Goal: Navigation & Orientation: Understand site structure

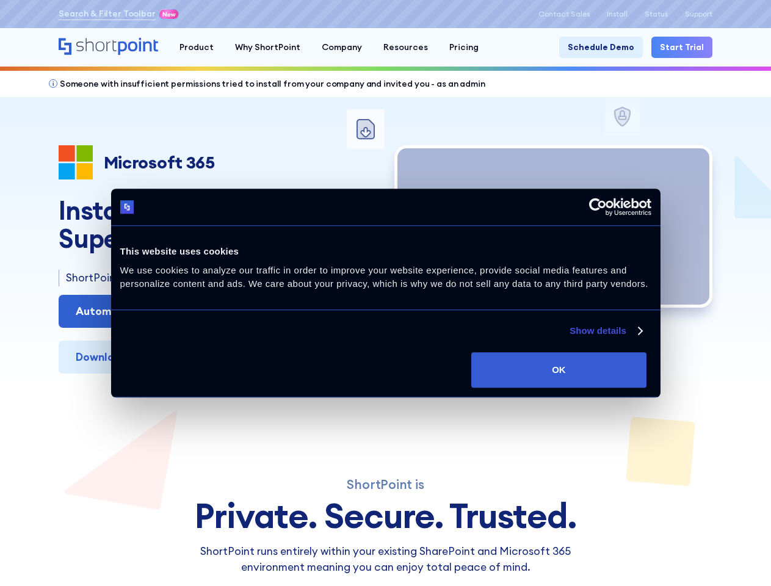
click at [385, 293] on div "Microsoft 365 SharePoint Online SharePoint SE SharePoint 2019 SharePoint 2016 S…" at bounding box center [386, 259] width 654 height 228
click at [570, 338] on link "Show details" at bounding box center [606, 331] width 72 height 15
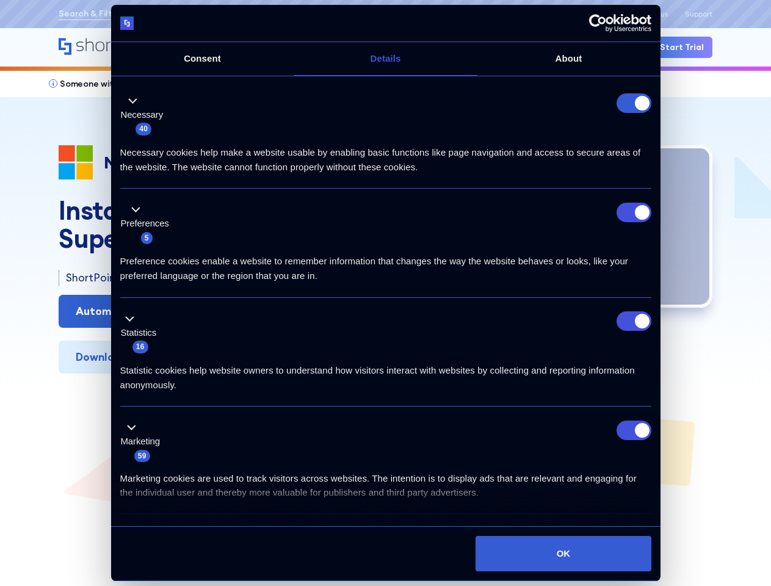
click at [651, 136] on div "Necessary 40" at bounding box center [385, 114] width 531 height 43
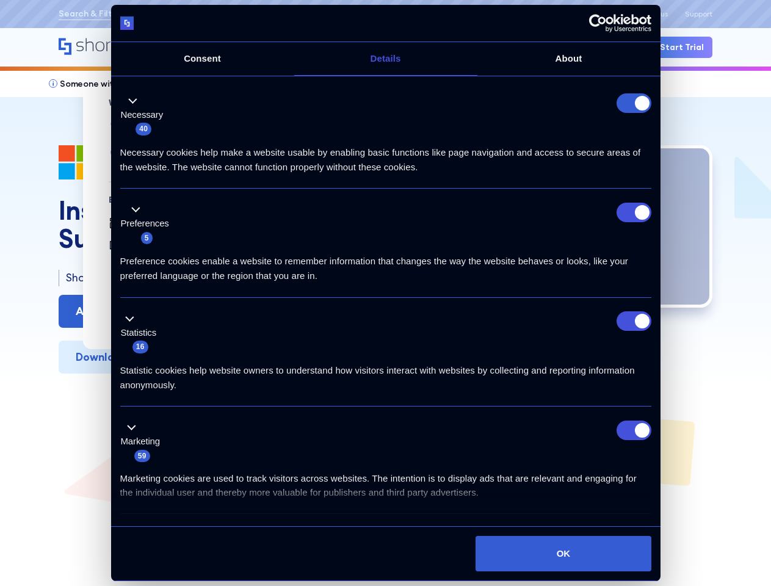
click at [195, 47] on div "Product" at bounding box center [196, 47] width 34 height 13
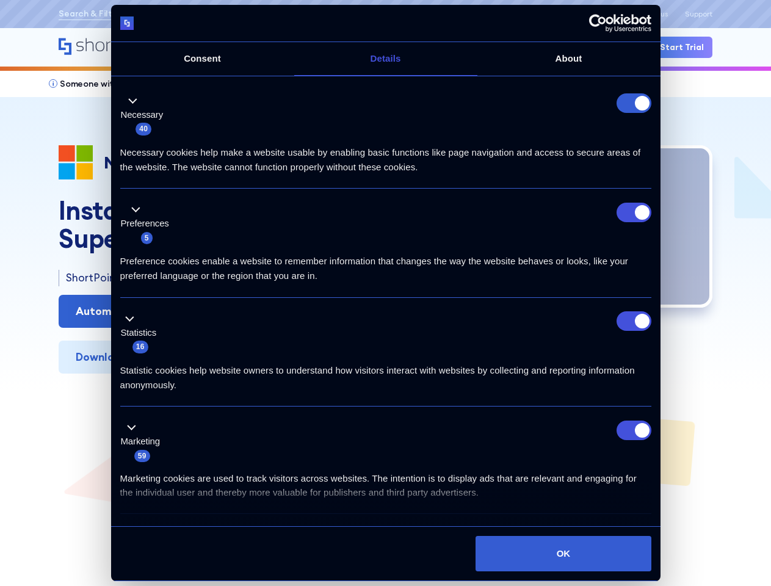
click at [263, 47] on div "Why ShortPoint" at bounding box center [267, 47] width 65 height 13
click at [336, 47] on div "Company" at bounding box center [342, 47] width 40 height 13
click at [398, 47] on div "Resources" at bounding box center [405, 47] width 45 height 13
click at [454, 47] on div "Pricing" at bounding box center [463, 47] width 29 height 13
click at [263, 31] on div at bounding box center [253, 23] width 266 height 14
